Goal: Transaction & Acquisition: Purchase product/service

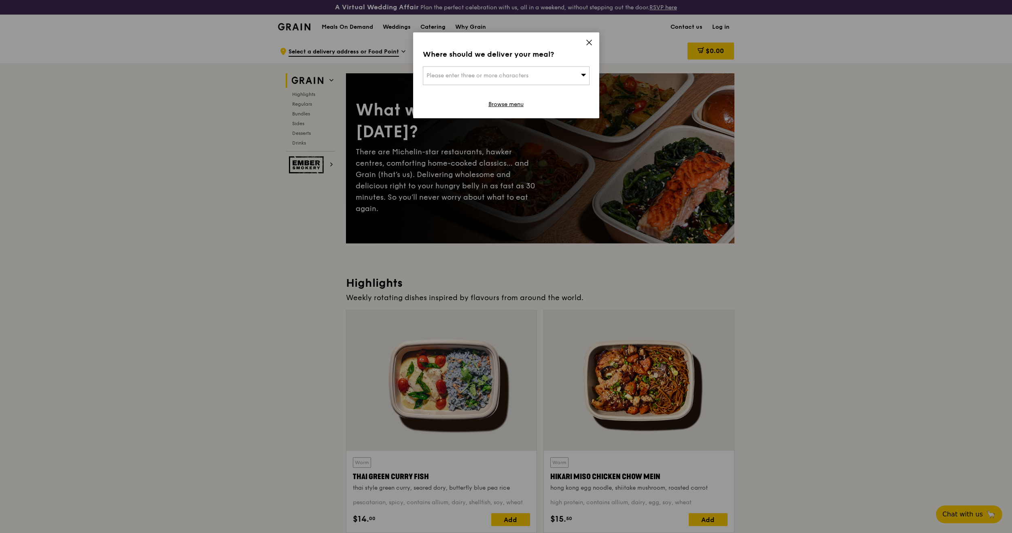
click at [587, 40] on icon at bounding box center [589, 42] width 5 height 5
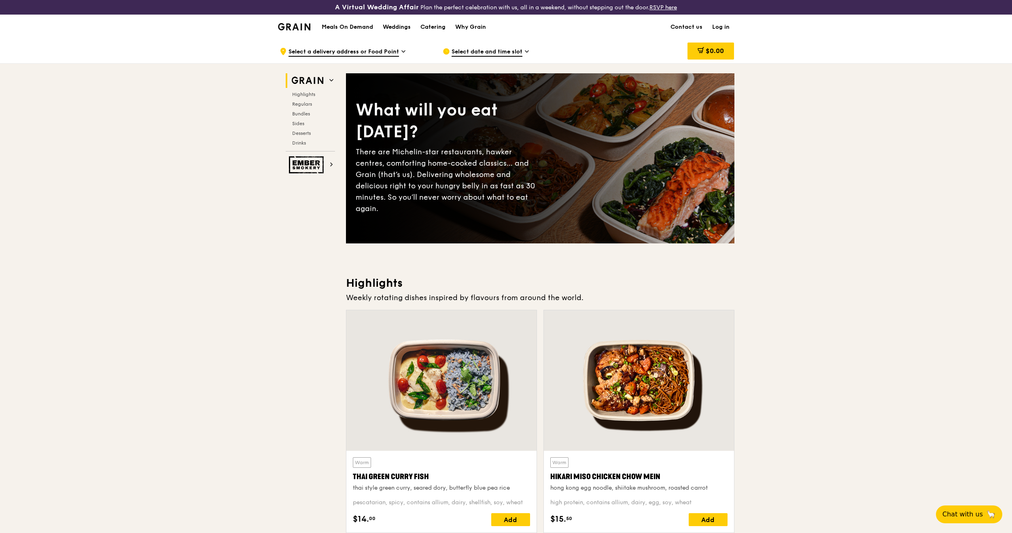
click at [526, 52] on icon at bounding box center [527, 51] width 4 height 7
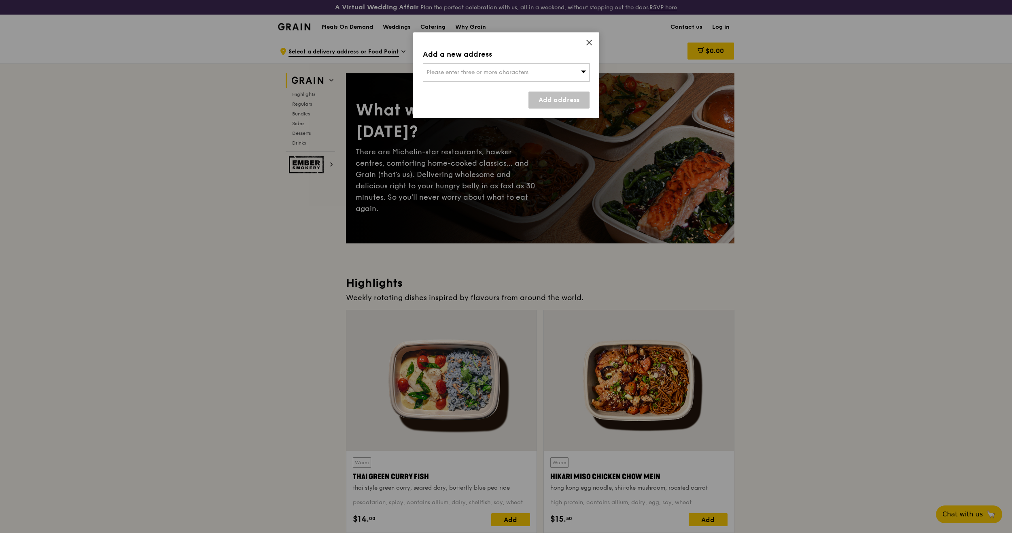
click at [587, 39] on div "Add a new address Please enter three or more characters Add address" at bounding box center [506, 75] width 186 height 86
click at [588, 44] on icon at bounding box center [589, 42] width 5 height 5
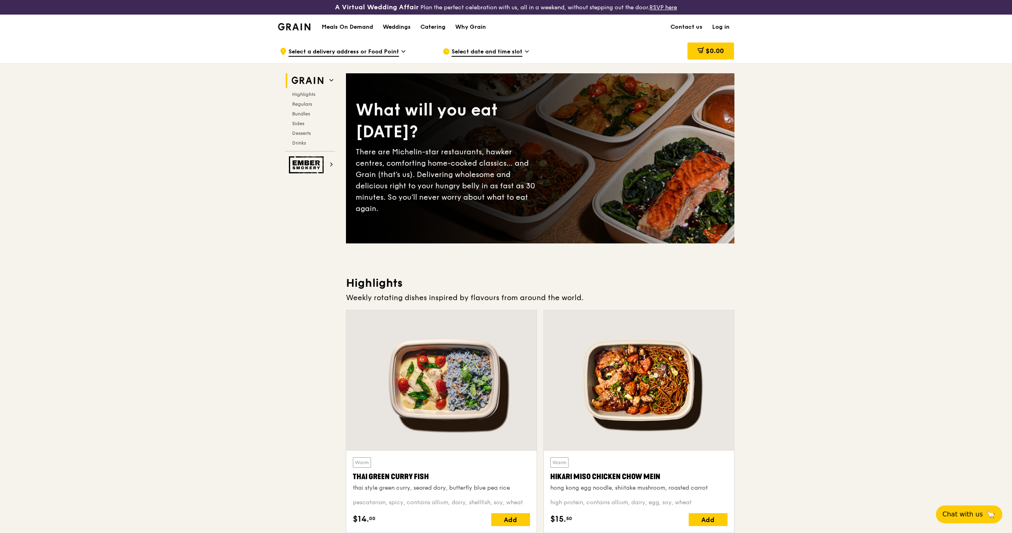
click at [406, 52] on div ".cls-1 { fill: none; stroke: #fff; stroke-linecap: round; stroke-linejoin: roun…" at bounding box center [355, 51] width 150 height 24
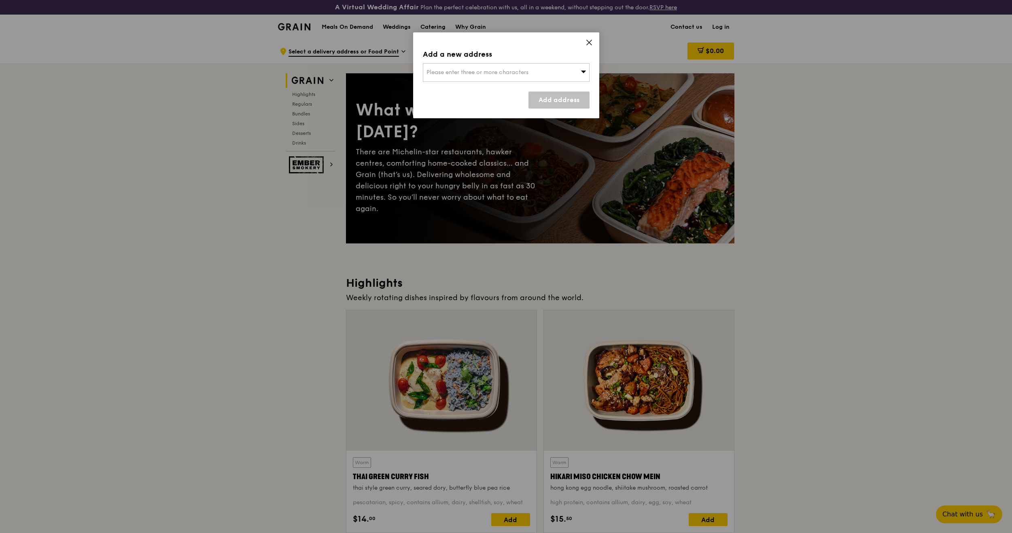
click at [593, 42] on div "Add a new address Please enter three or more characters Add address" at bounding box center [506, 75] width 186 height 86
click at [591, 41] on icon at bounding box center [589, 42] width 5 height 5
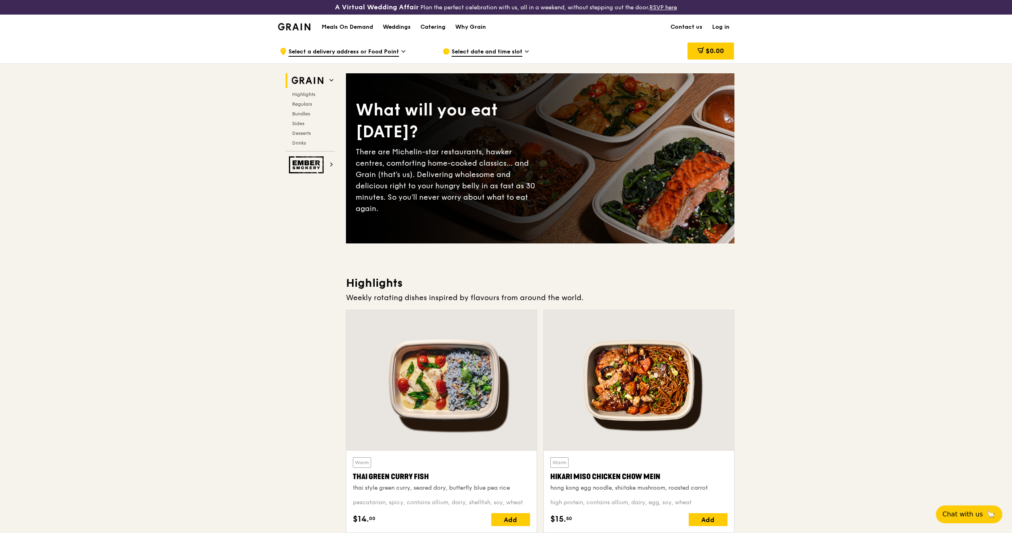
click at [527, 54] on icon at bounding box center [527, 51] width 4 height 7
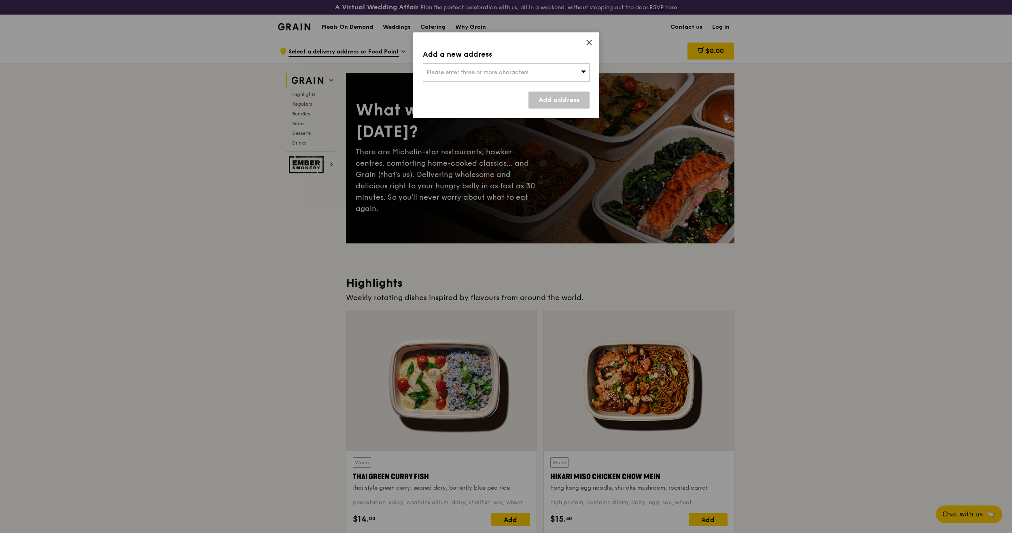
click at [586, 45] on icon at bounding box center [589, 42] width 7 height 7
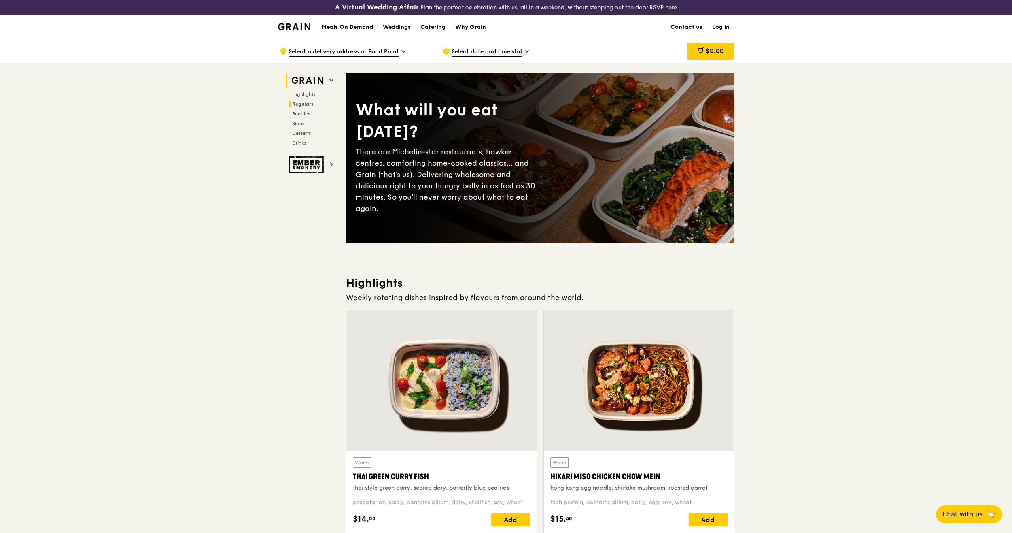
click at [312, 106] on span "Regulars" at bounding box center [302, 104] width 21 height 6
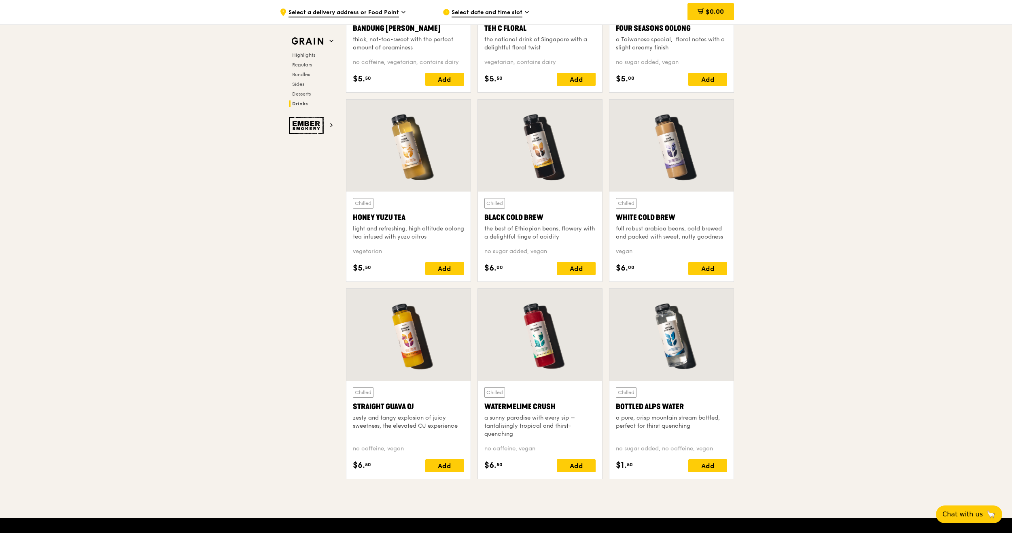
scroll to position [2968, 0]
